Goal: Browse casually: Explore the website without a specific task or goal

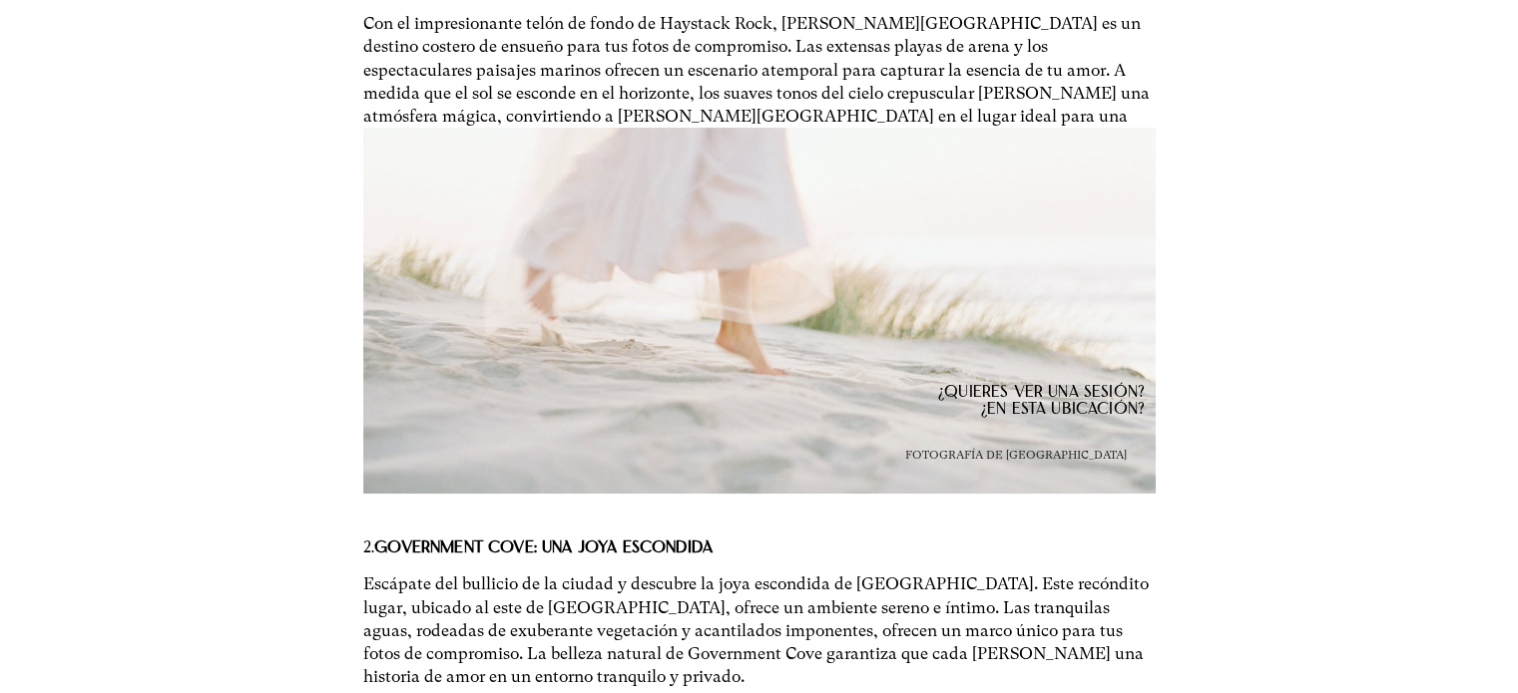
scroll to position [639, 0]
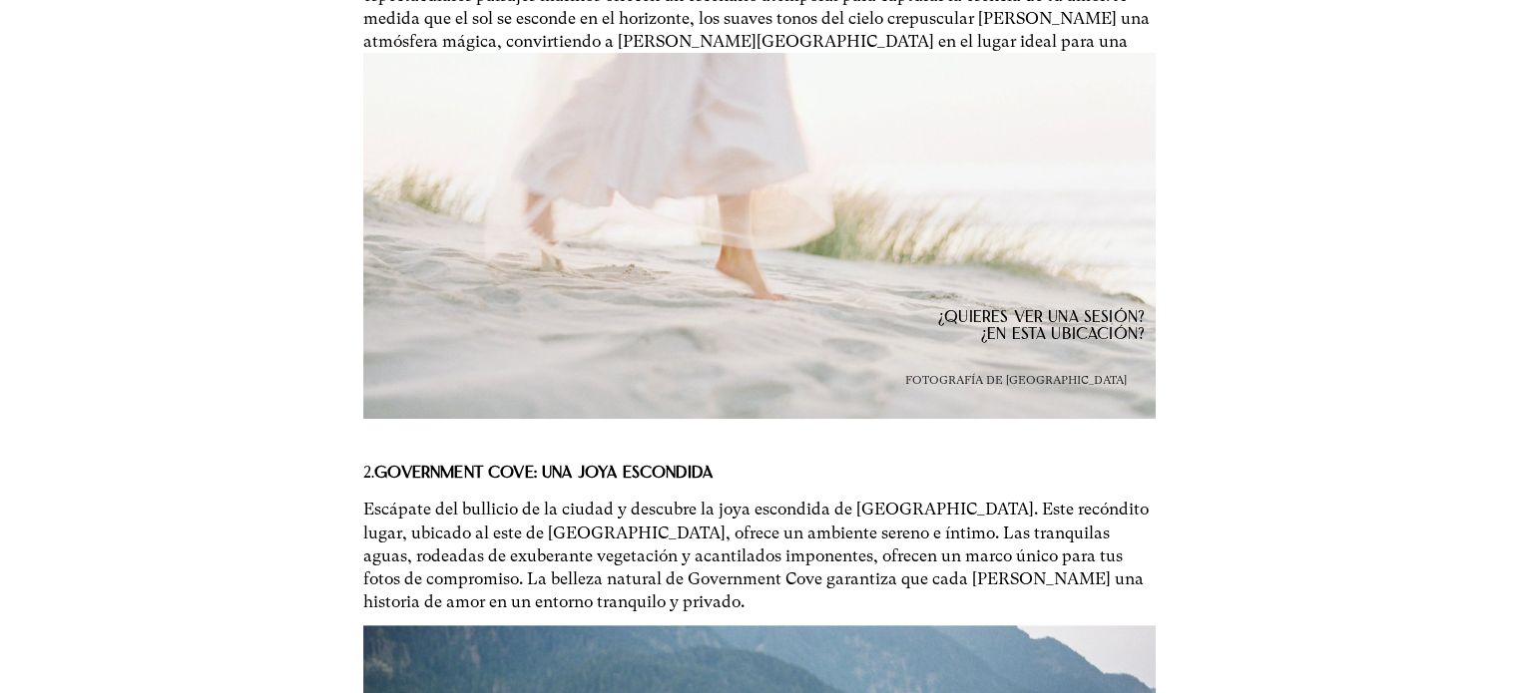
click at [810, 274] on link at bounding box center [758, 236] width 791 height 366
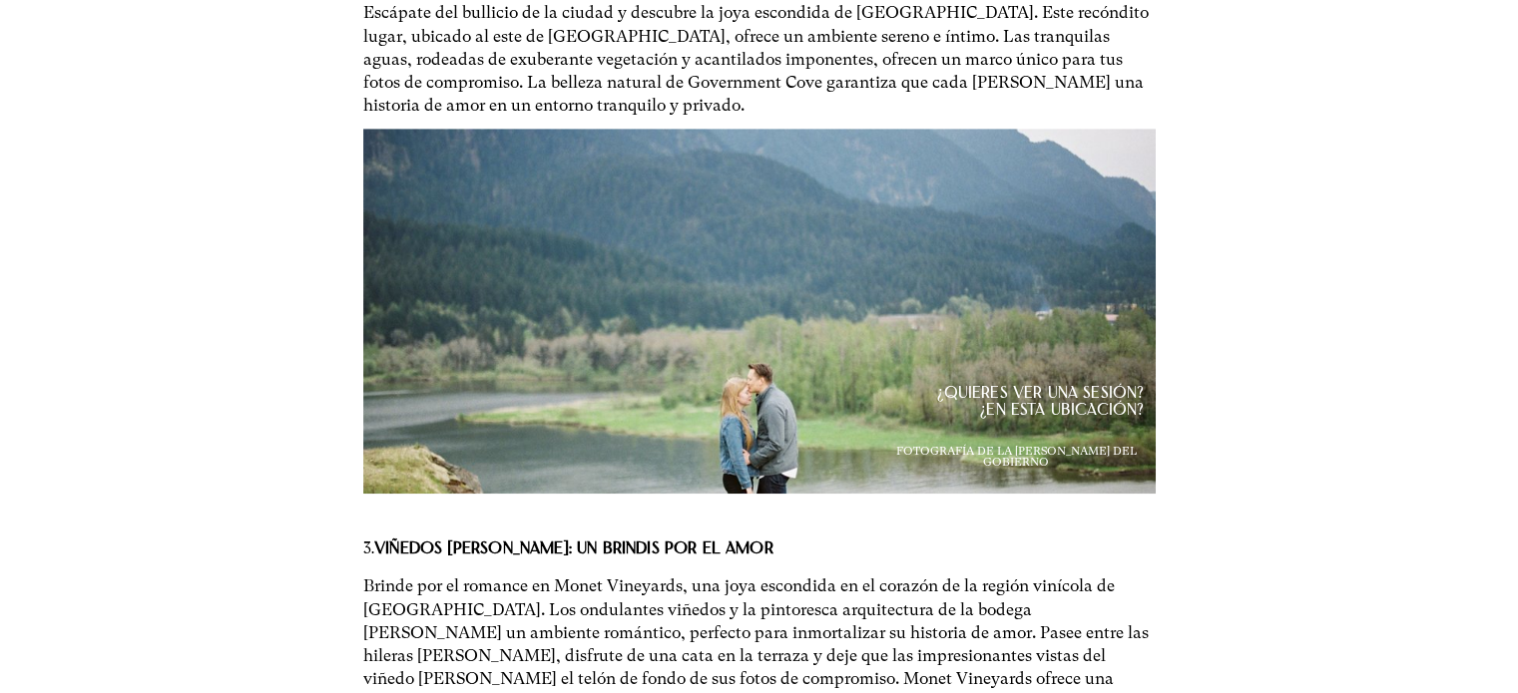
scroll to position [1141, 0]
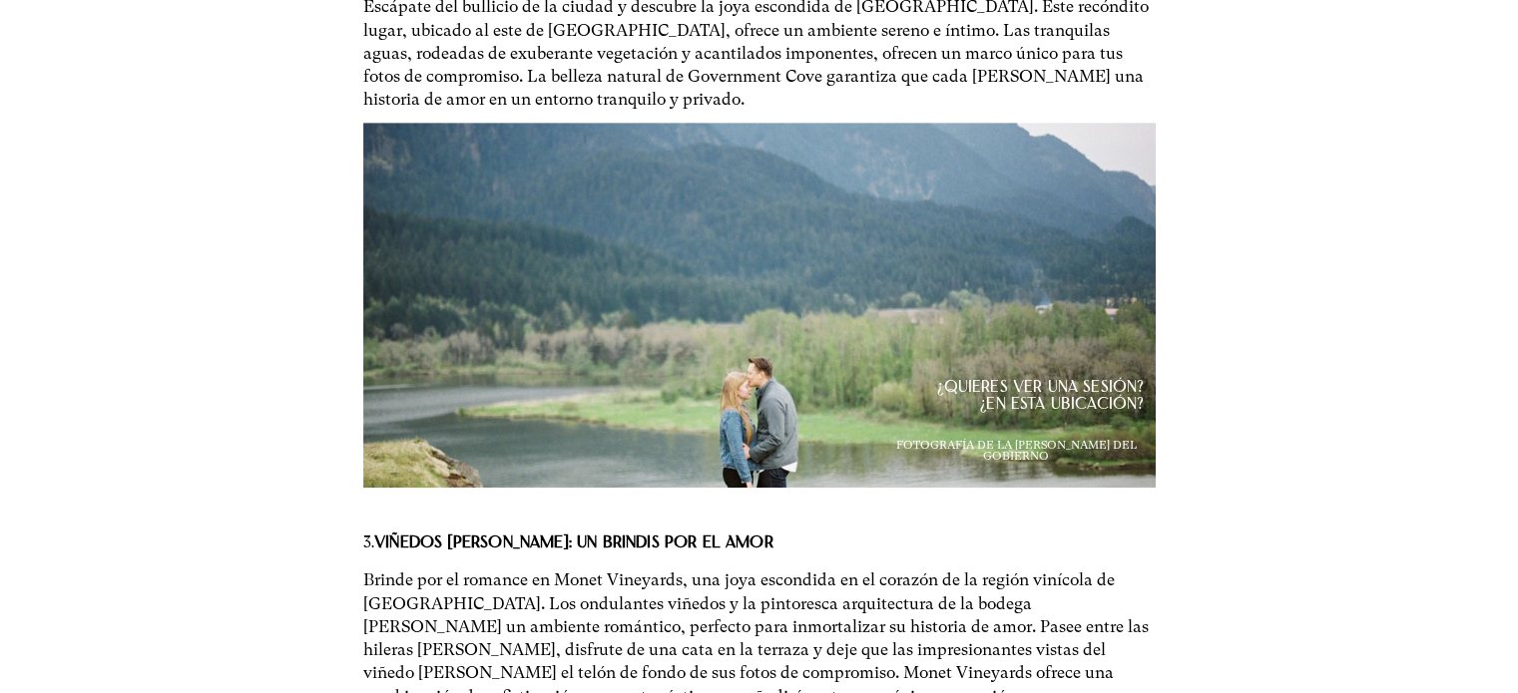
click at [742, 314] on link at bounding box center [758, 306] width 791 height 366
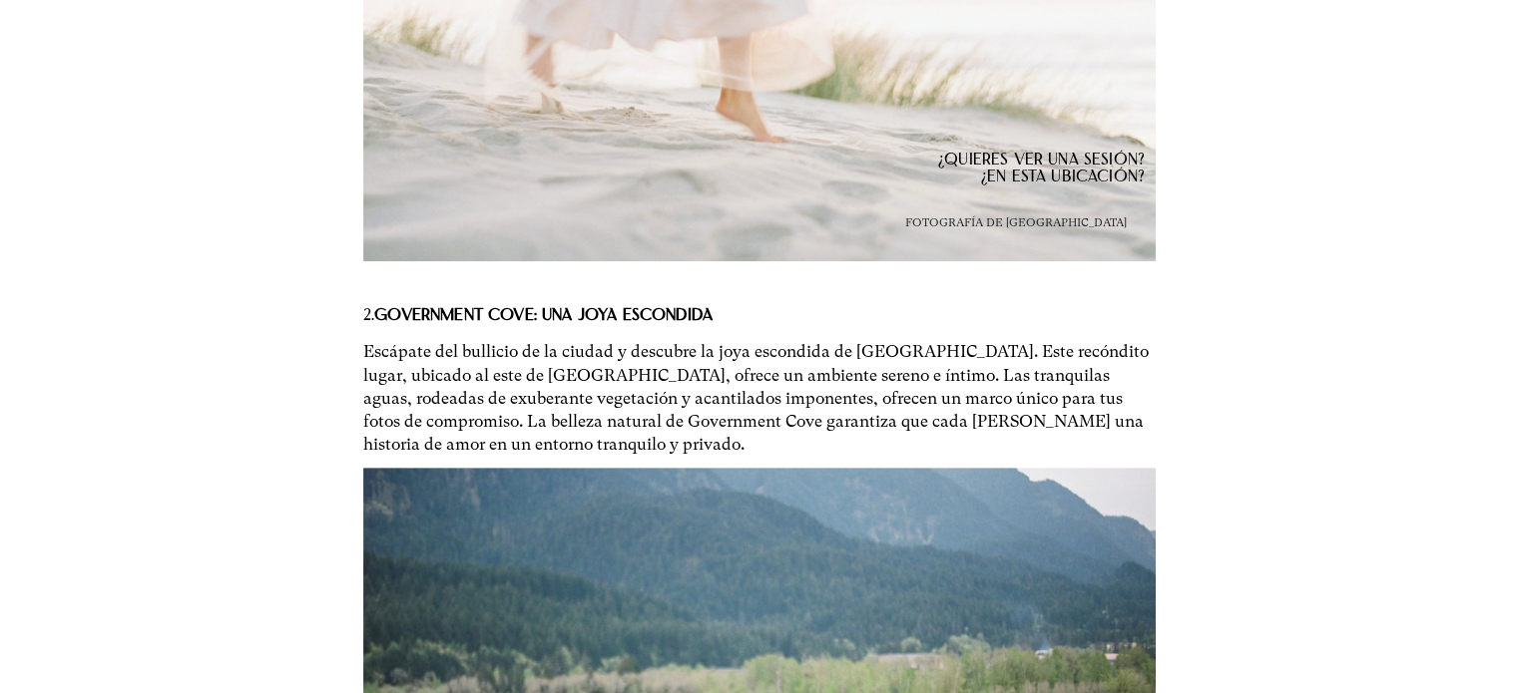
scroll to position [0, 0]
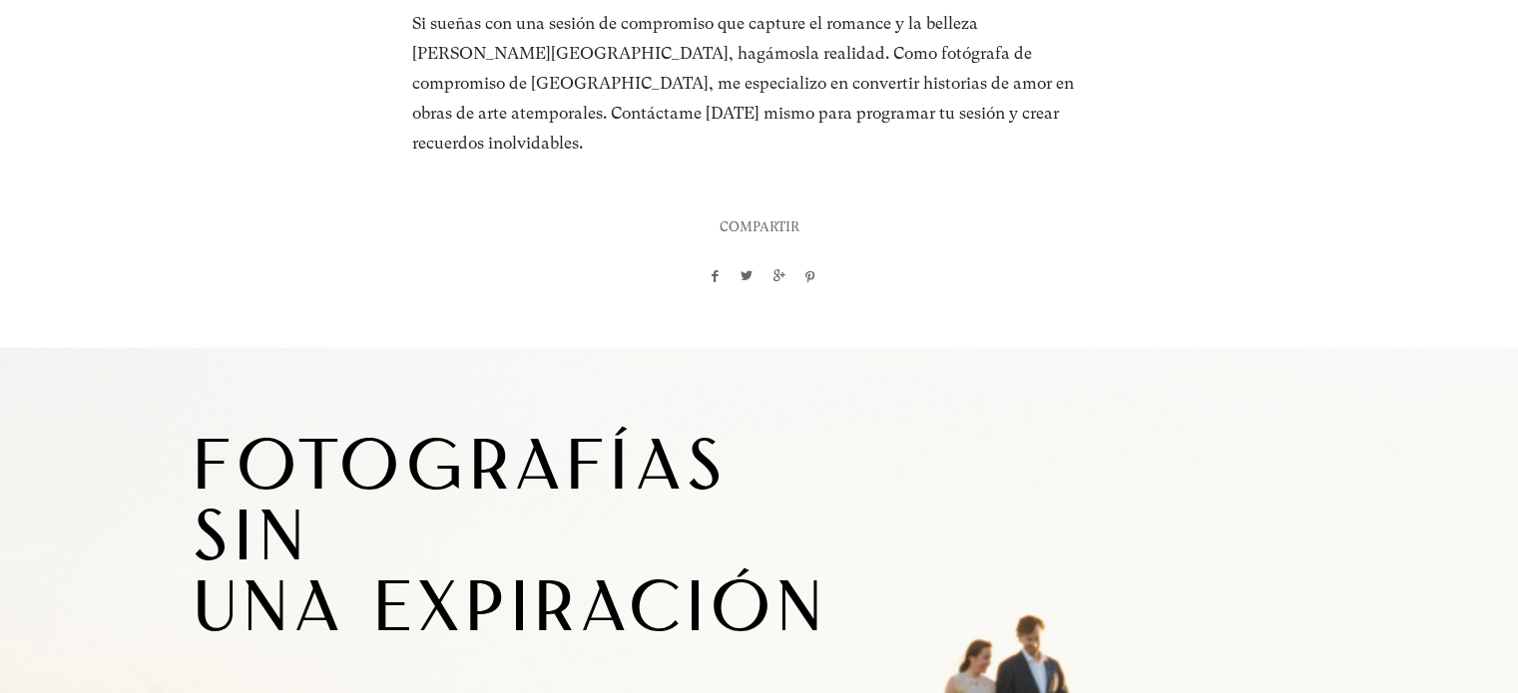
scroll to position [19077, 0]
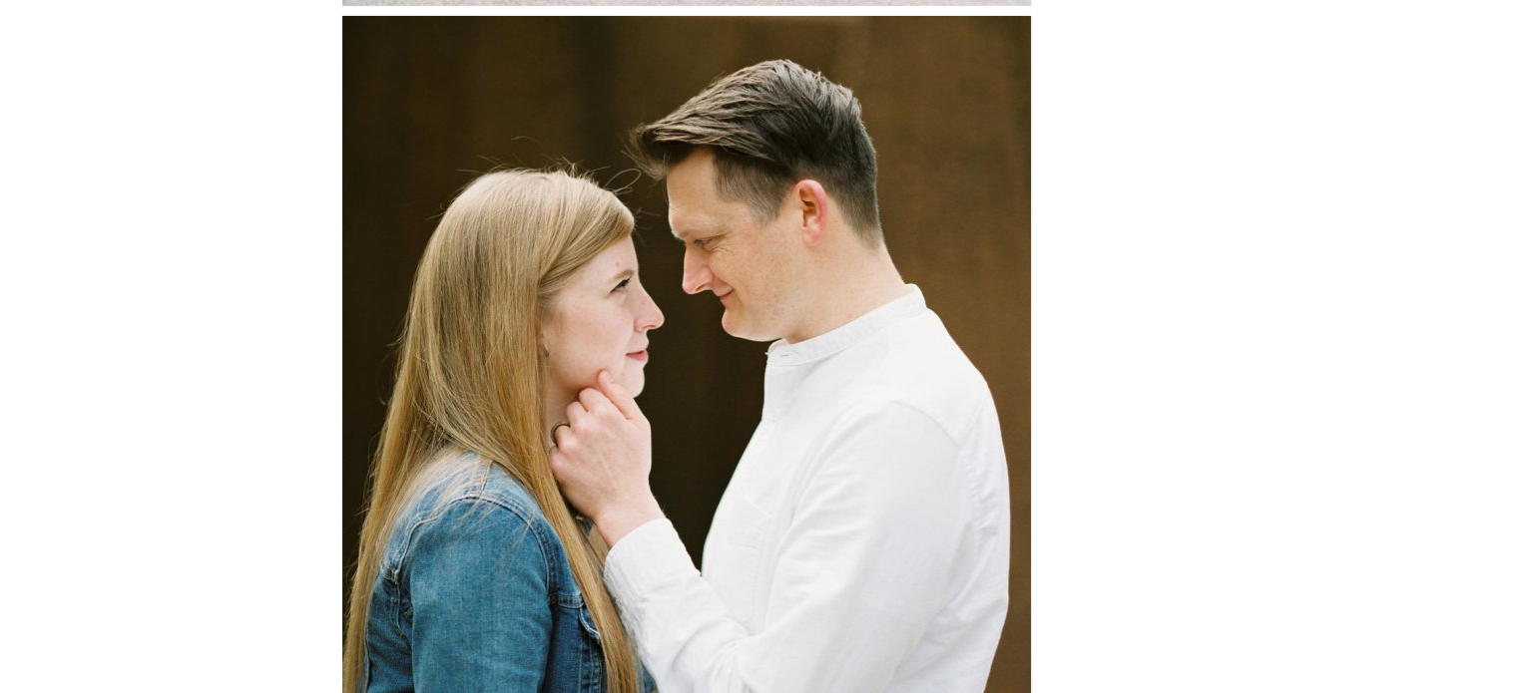
scroll to position [6944, 0]
